Goal: Task Accomplishment & Management: Complete application form

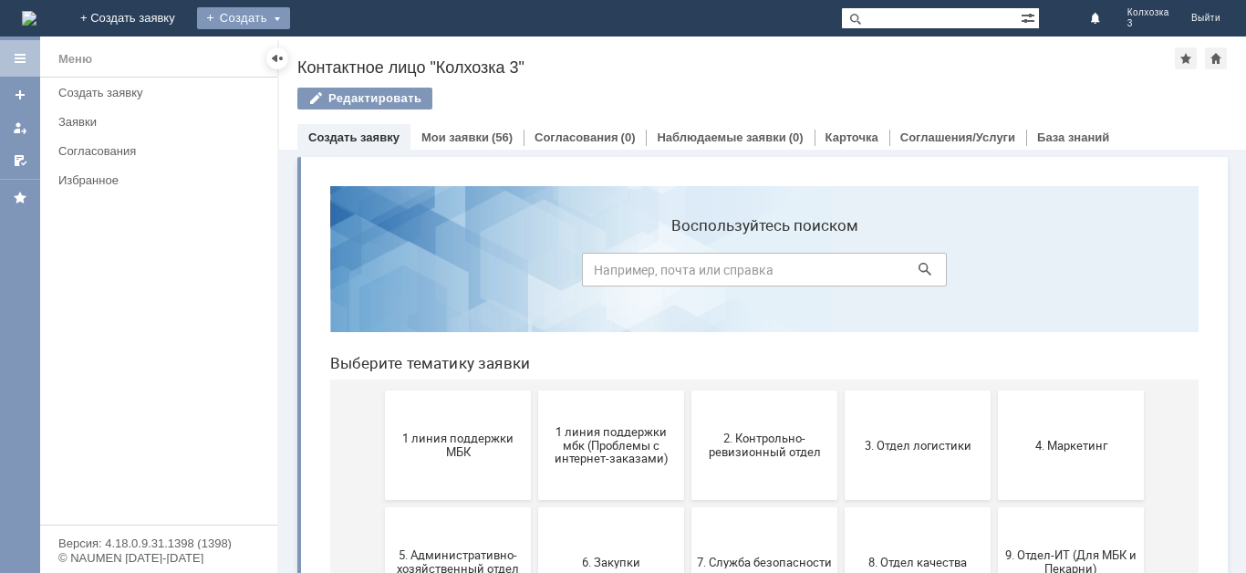
click at [290, 10] on div "Создать" at bounding box center [243, 18] width 93 height 22
click at [343, 40] on div "Заявка" at bounding box center [270, 54] width 146 height 29
click at [290, 16] on div "Создать" at bounding box center [243, 18] width 93 height 22
click at [339, 51] on link "Заявка" at bounding box center [270, 55] width 139 height 22
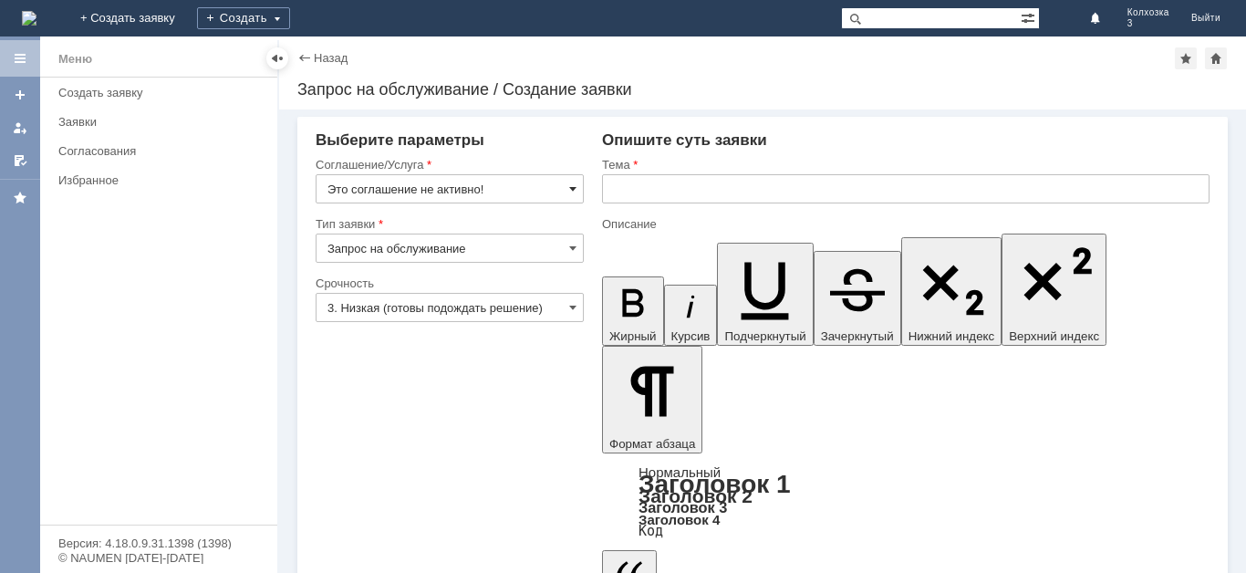
click at [572, 184] on span at bounding box center [572, 188] width 7 height 15
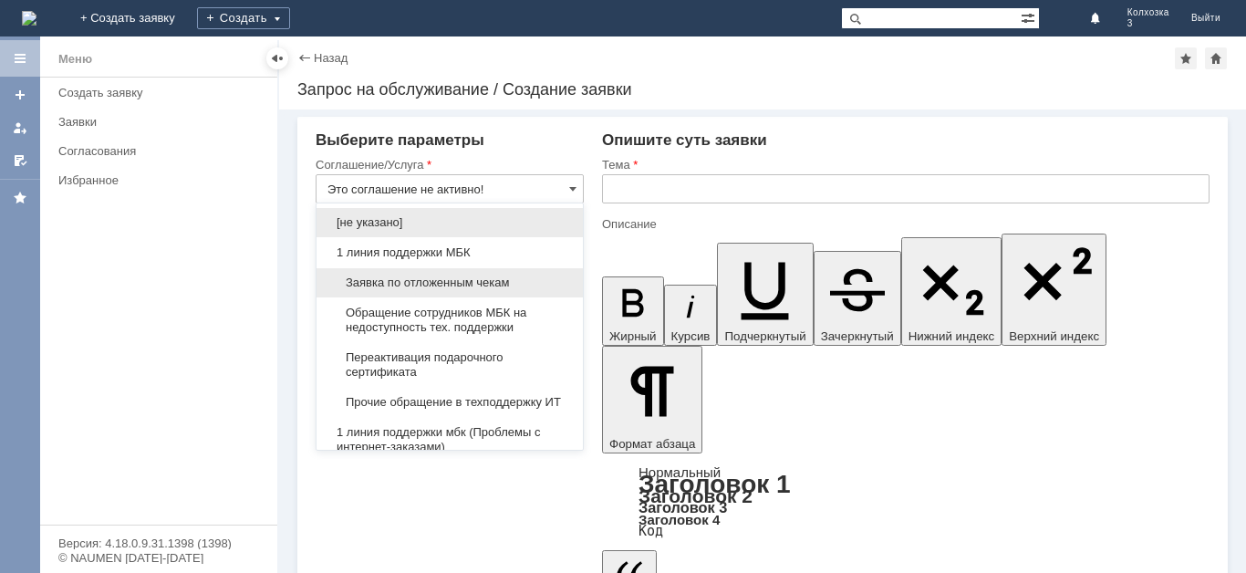
click at [442, 284] on span "Заявка по отложенным чекам" at bounding box center [449, 282] width 244 height 15
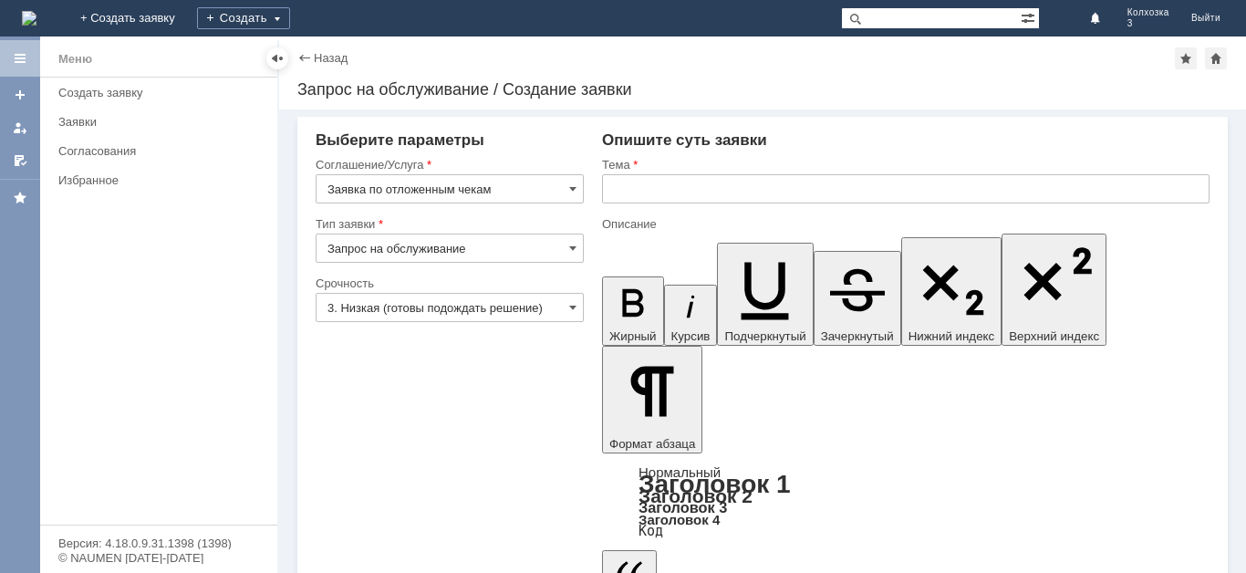
type input "Заявка по отложенным чекам"
click at [579, 299] on input "3. Низкая (готовы подождать решение)" at bounding box center [450, 307] width 268 height 29
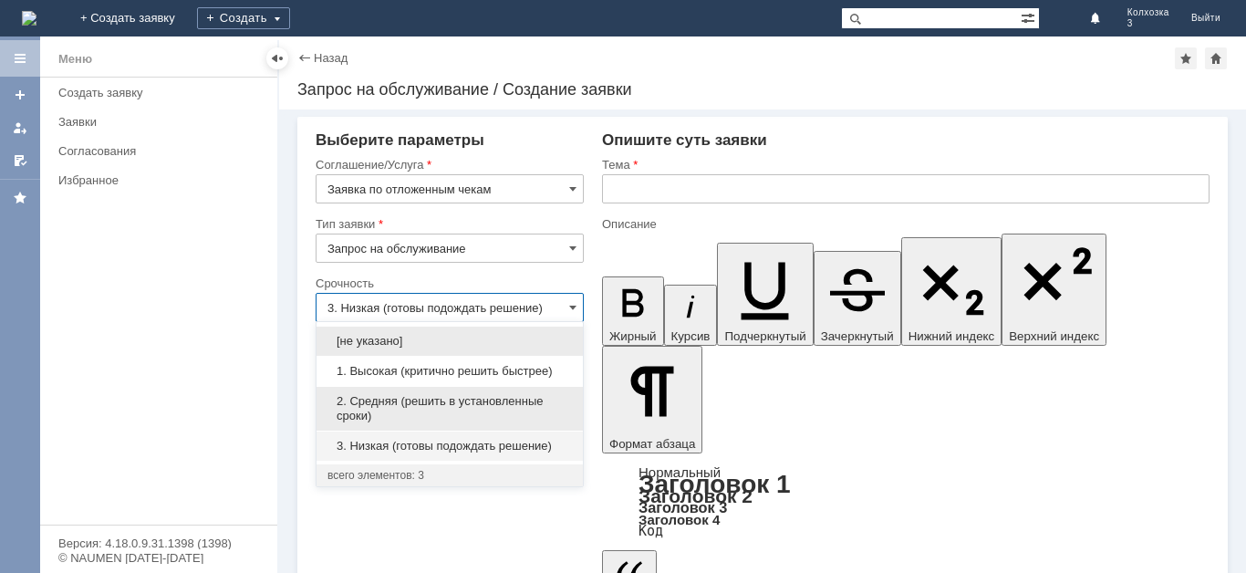
click at [472, 391] on div "2. Средняя (решить в установленные сроки)" at bounding box center [449, 409] width 266 height 44
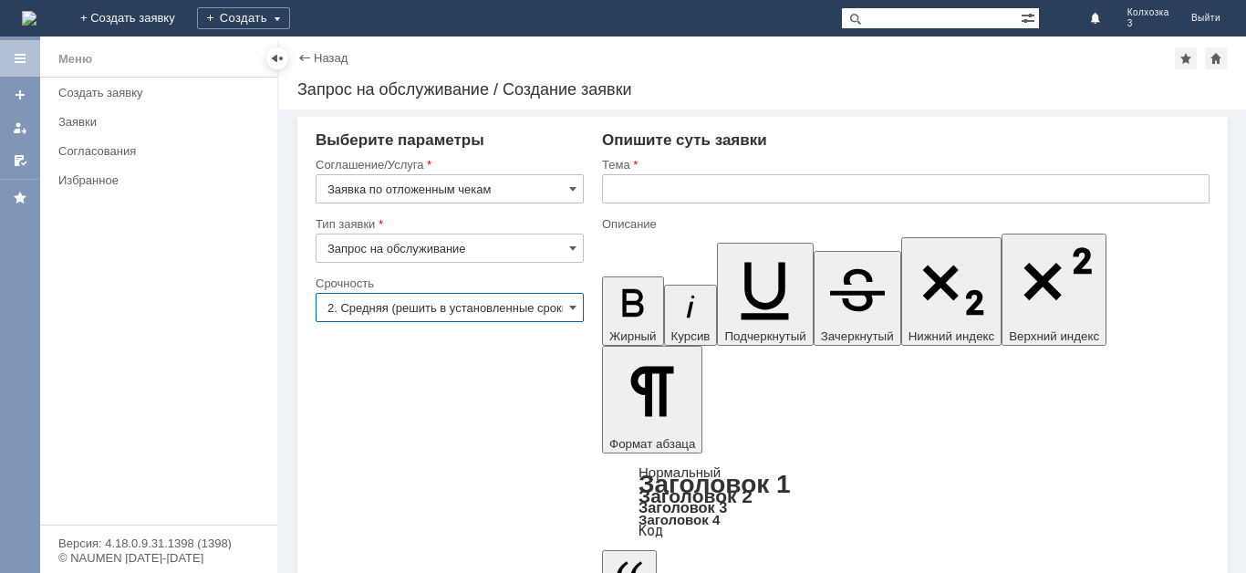
type input "2. Средняя (решить в установленные сроки)"
click at [663, 185] on input "text" at bounding box center [905, 188] width 607 height 29
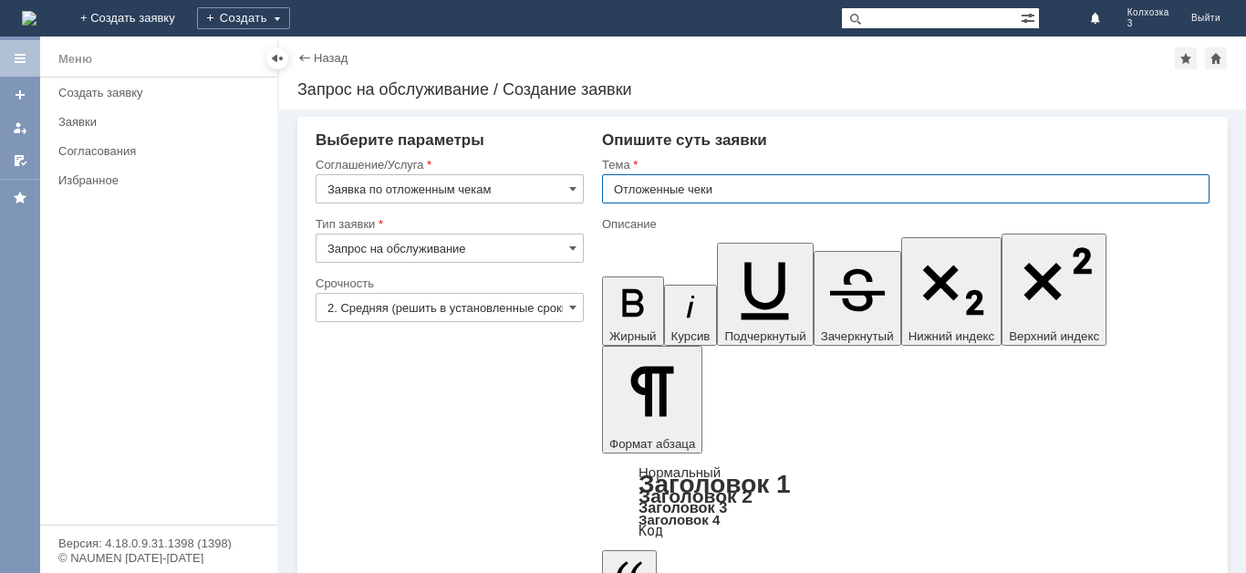
type input "Отложенные чеки"
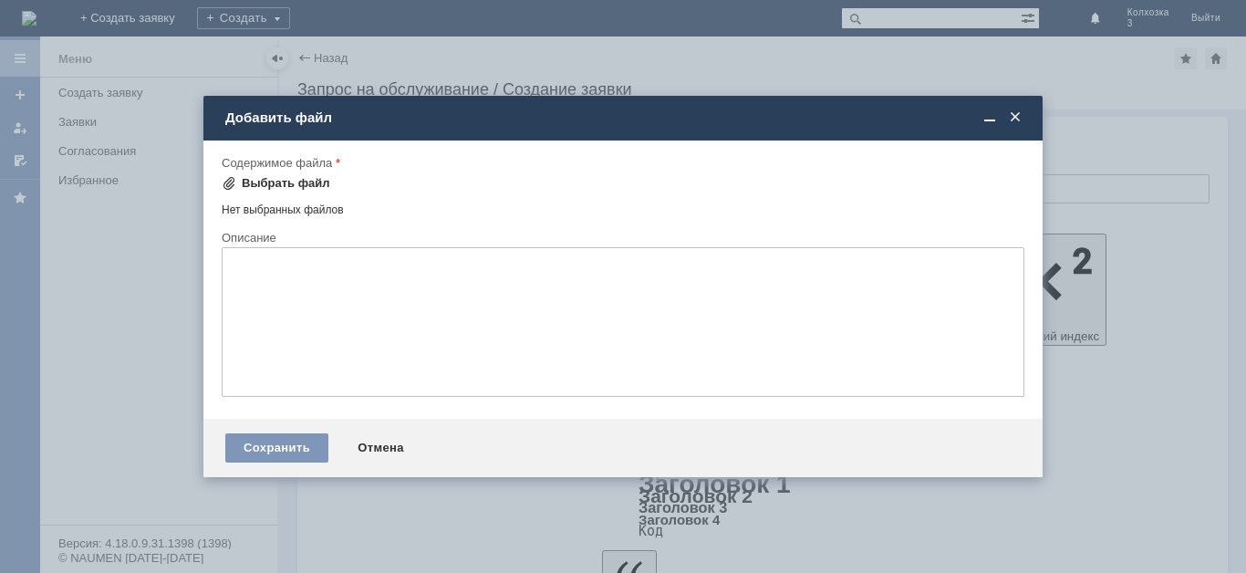
click at [228, 185] on span at bounding box center [229, 183] width 15 height 15
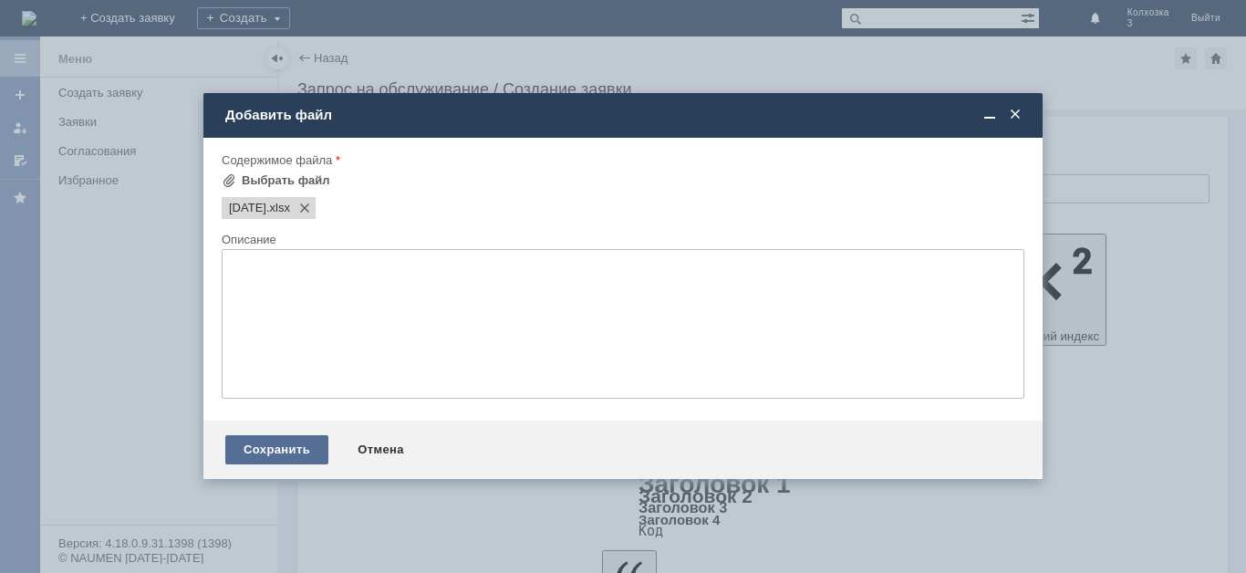
click at [301, 440] on div "Сохранить" at bounding box center [276, 449] width 103 height 29
